Goal: Navigation & Orientation: Go to known website

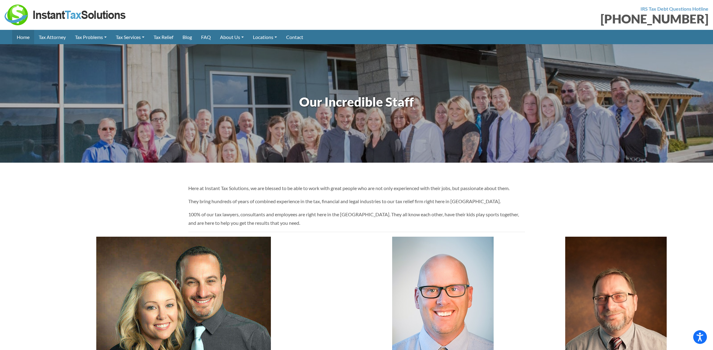
click at [22, 35] on link "Home" at bounding box center [23, 37] width 22 height 14
